Goal: Communication & Community: Answer question/provide support

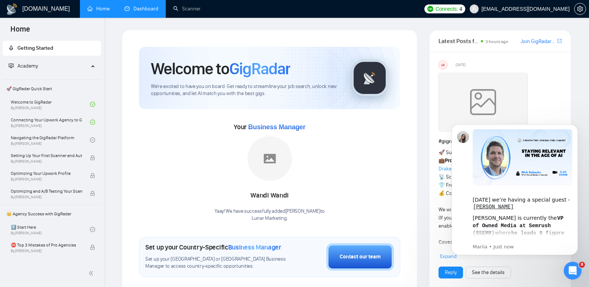
click at [142, 8] on link "Dashboard" at bounding box center [142, 9] width 34 height 6
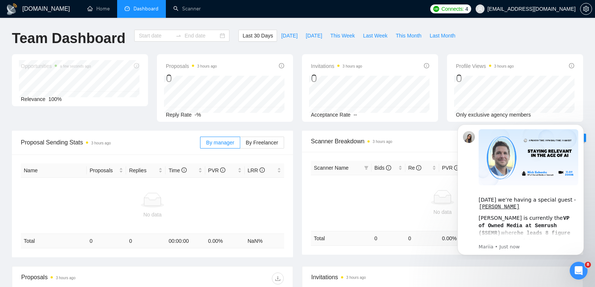
type input "2025-08-10"
type input "[DATE]"
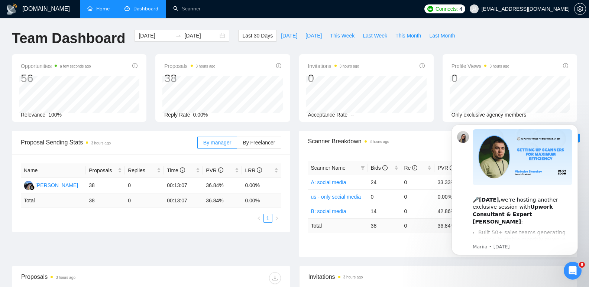
click at [105, 12] on link "Home" at bounding box center [98, 9] width 22 height 6
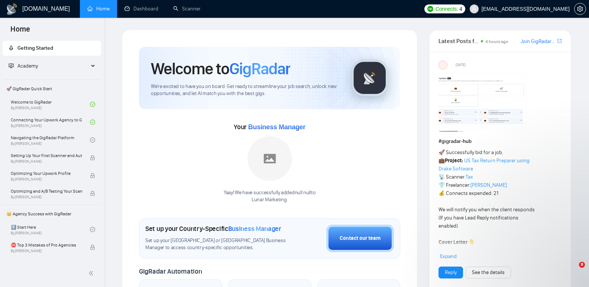
click at [458, 10] on span "Connects:" at bounding box center [447, 9] width 22 height 8
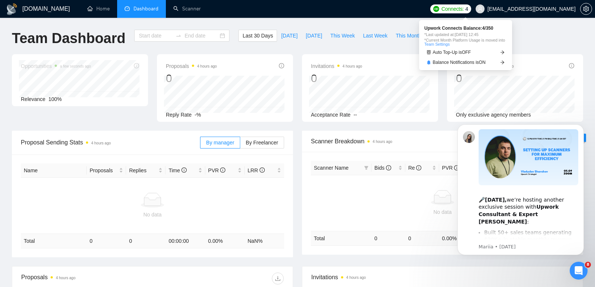
type input "[DATE]"
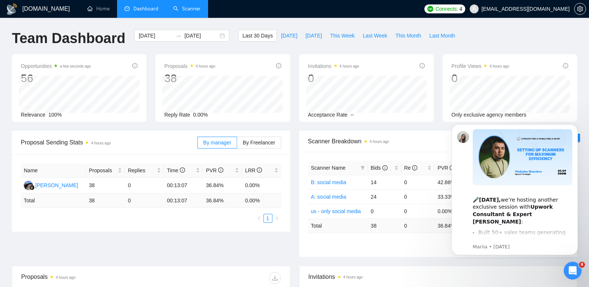
click at [184, 7] on link "Scanner" at bounding box center [187, 9] width 28 height 6
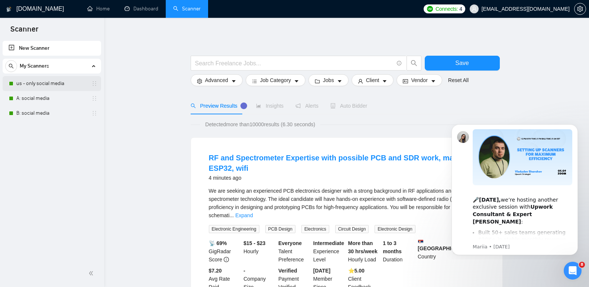
click at [42, 82] on link "us - only social media" at bounding box center [51, 83] width 71 height 15
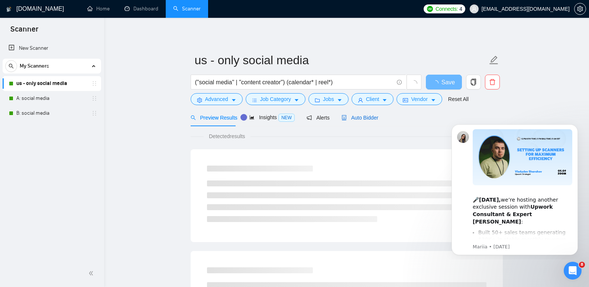
click at [362, 120] on span "Auto Bidder" at bounding box center [360, 118] width 37 height 6
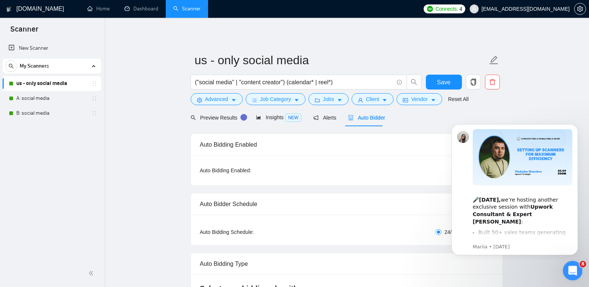
click at [573, 267] on icon "Open Intercom Messenger" at bounding box center [572, 270] width 12 height 12
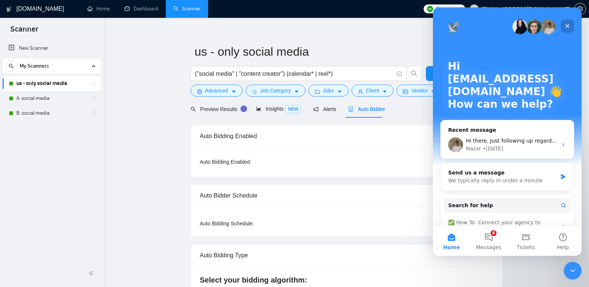
click at [570, 24] on icon "Close" at bounding box center [568, 26] width 6 height 6
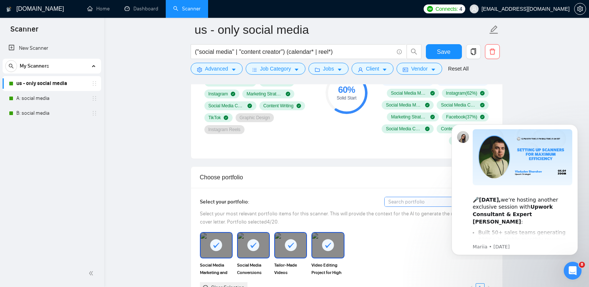
scroll to position [570, 0]
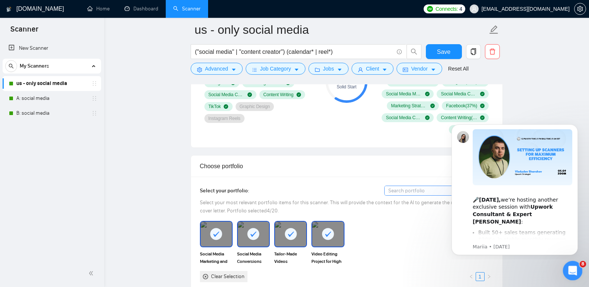
click at [571, 265] on icon "Open Intercom Messenger" at bounding box center [572, 270] width 12 height 12
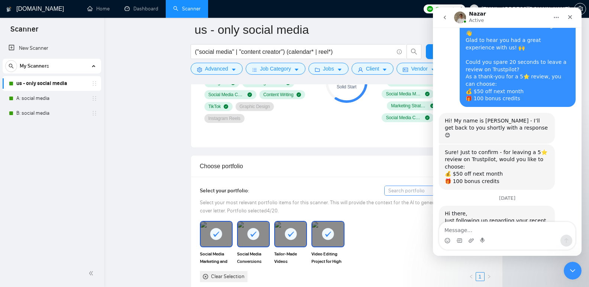
scroll to position [766, 0]
click at [482, 231] on textarea "Message…" at bounding box center [508, 228] width 136 height 13
type textarea "Hello [PERSON_NAME] Good Afternoon!"
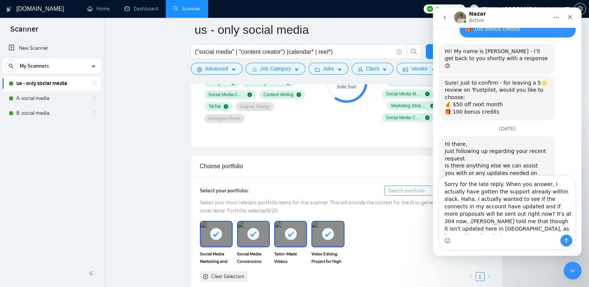
scroll to position [843, 0]
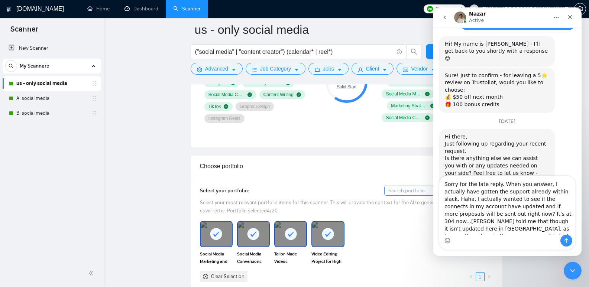
type textarea "Sorry for the late reply. When you answer, I actually have gotten the support a…"
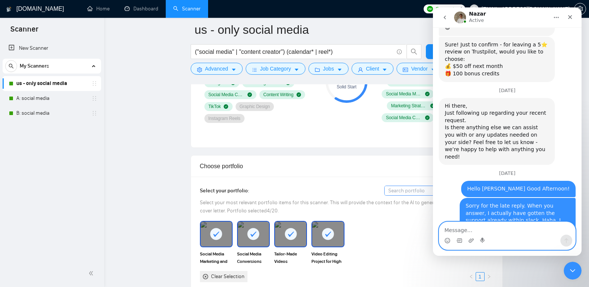
scroll to position [903, 0]
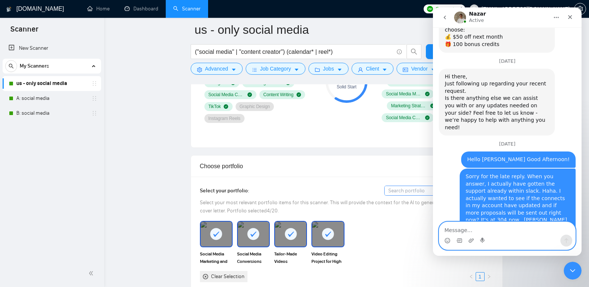
click at [524, 228] on textarea "Message…" at bounding box center [508, 228] width 136 height 13
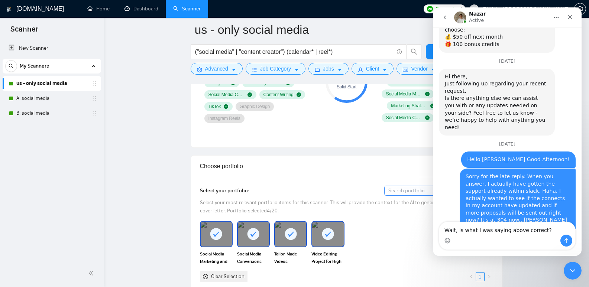
drag, startPoint x: 513, startPoint y: 199, endPoint x: 508, endPoint y: 199, distance: 5.2
click at [508, 268] on div "You're very welcome! Do you have any other questions I can help with? 😊" at bounding box center [497, 275] width 104 height 15
copy div "😊"
paste textarea "😊"
type textarea "Wait, is what I was saying above correct? 😊"
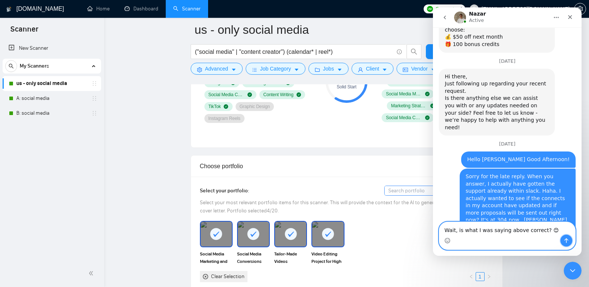
click at [564, 236] on button "Send a message…" at bounding box center [567, 241] width 12 height 12
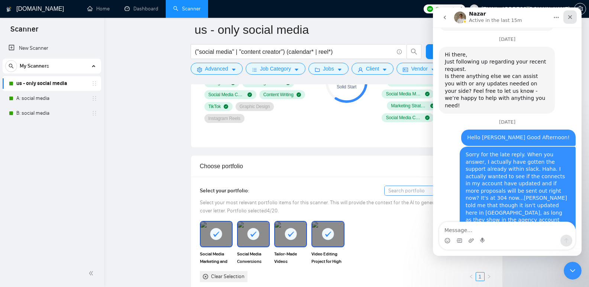
click at [573, 18] on icon "Close" at bounding box center [570, 17] width 6 height 6
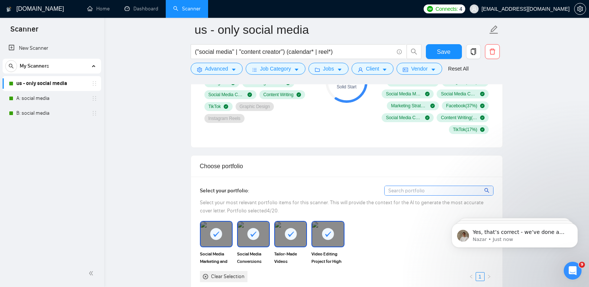
scroll to position [987, 0]
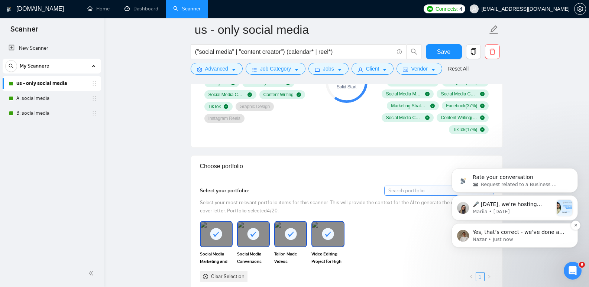
click at [544, 233] on p "Yes, that’s correct - we’ve done a manual sync for you, and we can now see 304 …" at bounding box center [521, 232] width 96 height 7
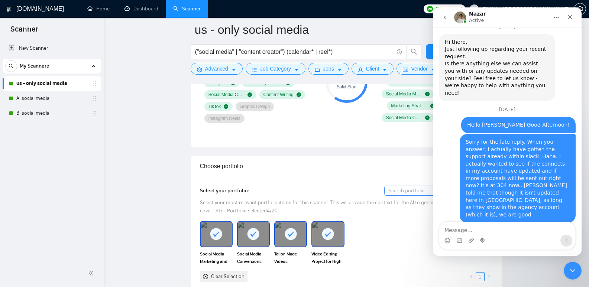
scroll to position [992, 0]
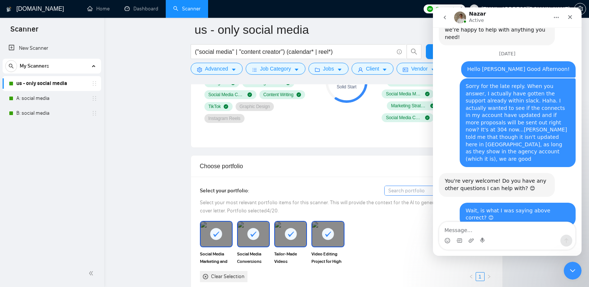
click at [515, 233] on textarea "Message…" at bounding box center [508, 228] width 136 height 13
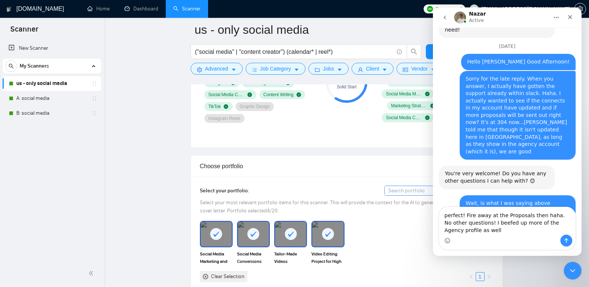
scroll to position [1007, 0]
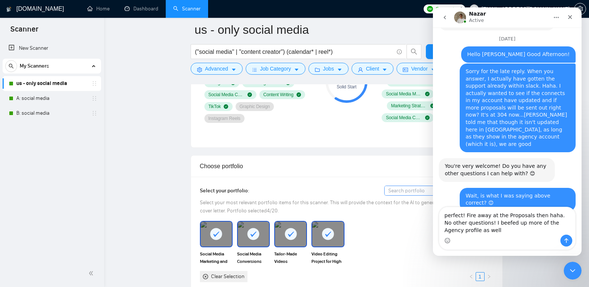
click at [460, 267] on div "Do you have any other questions I can help with? 😊" at bounding box center [497, 274] width 104 height 15
copy div "😊"
click at [471, 233] on textarea "perfect! Fire away at the Proposals then haha. No other questions! I beefed up …" at bounding box center [508, 221] width 136 height 28
paste textarea "😊"
type textarea "perfect! Fire away at the Proposals then haha. No other questions! I beefed up …"
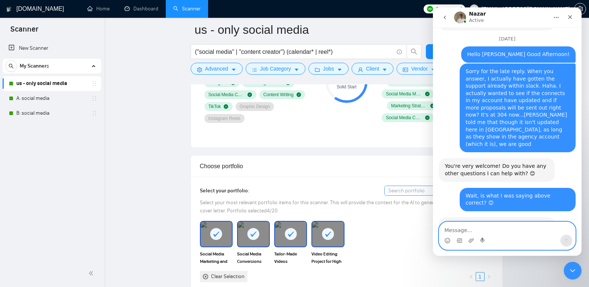
scroll to position [1017, 0]
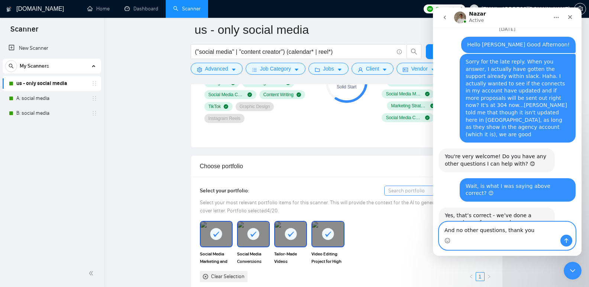
type textarea "And no other questions, thank you!"
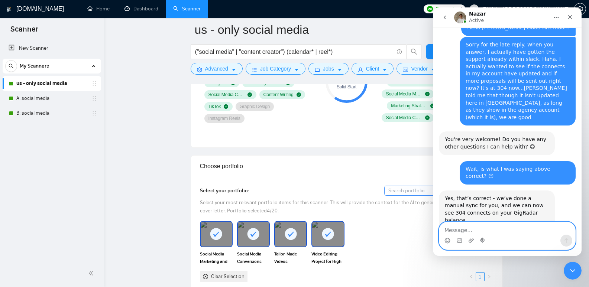
scroll to position [1078, 0]
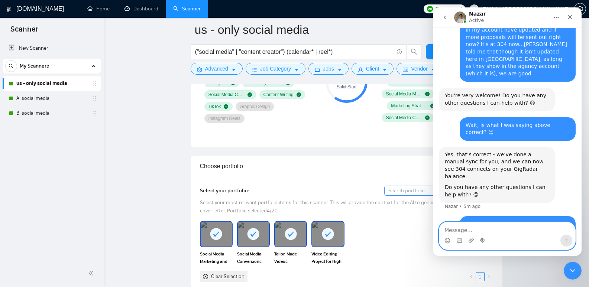
click at [486, 229] on textarea "Message…" at bounding box center [508, 228] width 136 height 13
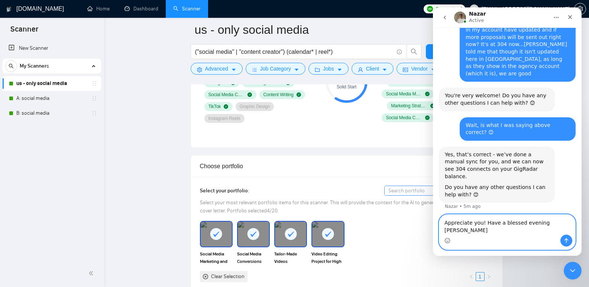
type textarea "Appreciate you! Have a blessed evening [PERSON_NAME]!"
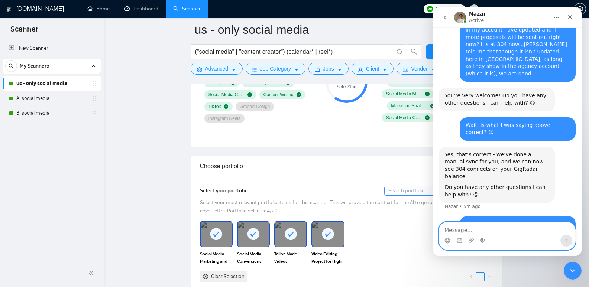
scroll to position [1107, 0]
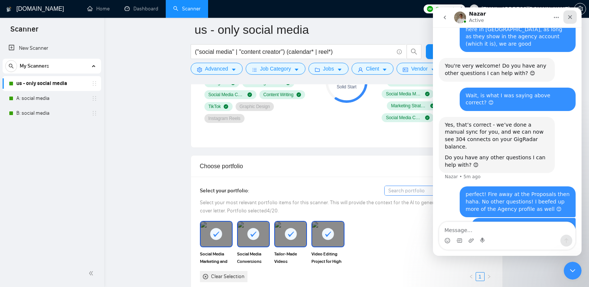
click at [573, 14] on div "Close" at bounding box center [570, 16] width 13 height 13
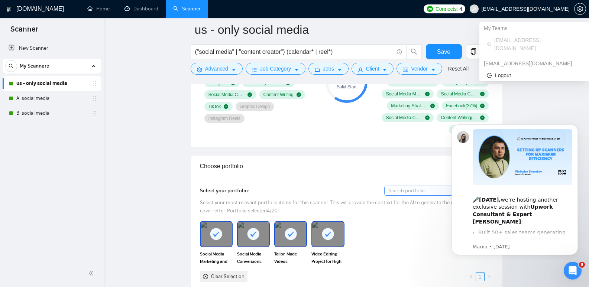
scroll to position [0, 0]
